Goal: Find specific page/section: Find specific page/section

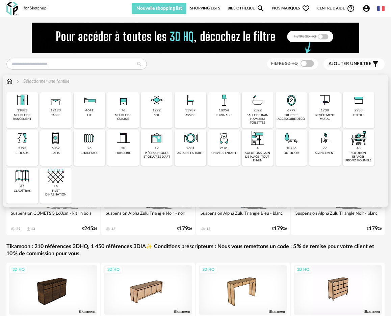
click at [263, 112] on div "2322 salle de bain hammam toilettes" at bounding box center [258, 110] width 32 height 36
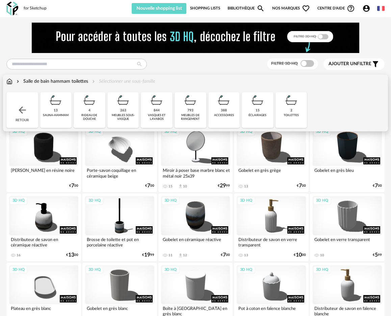
click at [194, 118] on div "meubles de rangement" at bounding box center [191, 117] width 28 height 8
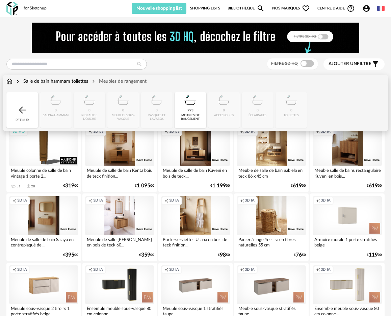
click at [130, 113] on div "Close icon Retour 0 [GEOGRAPHIC_DATA] 0 rideau de douche 0 meubles sous-vasque …" at bounding box center [195, 110] width 378 height 36
click at [119, 118] on div "Close icon Retour 0 [GEOGRAPHIC_DATA] 0 rideau de douche 0 meubles sous-vasque …" at bounding box center [195, 110] width 378 height 36
click at [30, 114] on div "Retour" at bounding box center [22, 110] width 32 height 36
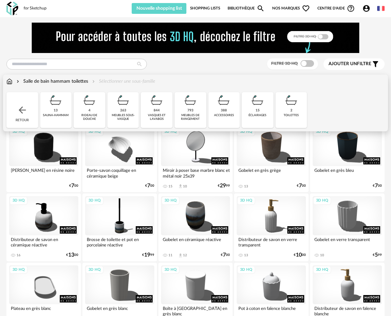
click at [126, 116] on div "meubles sous-vasque" at bounding box center [123, 117] width 28 height 8
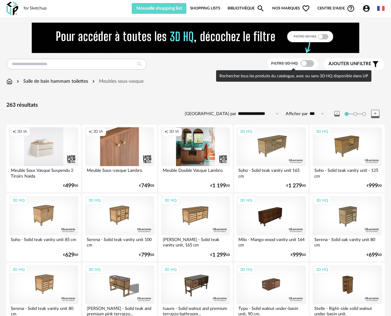
click at [308, 65] on span at bounding box center [307, 63] width 14 height 7
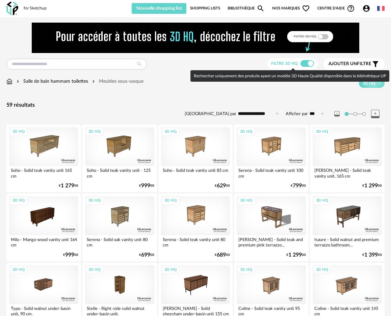
click at [302, 65] on span at bounding box center [307, 63] width 14 height 7
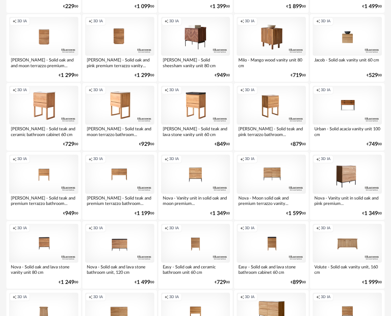
scroll to position [1229, 0]
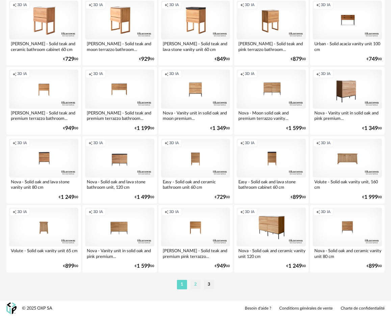
click at [197, 286] on li "2" at bounding box center [195, 284] width 10 height 9
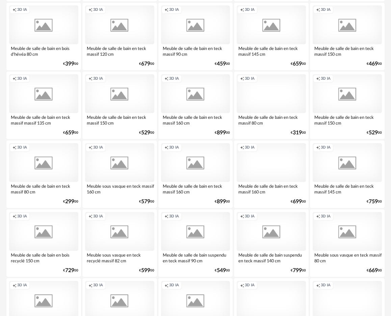
scroll to position [1025, 0]
